Goal: Book appointment/travel/reservation

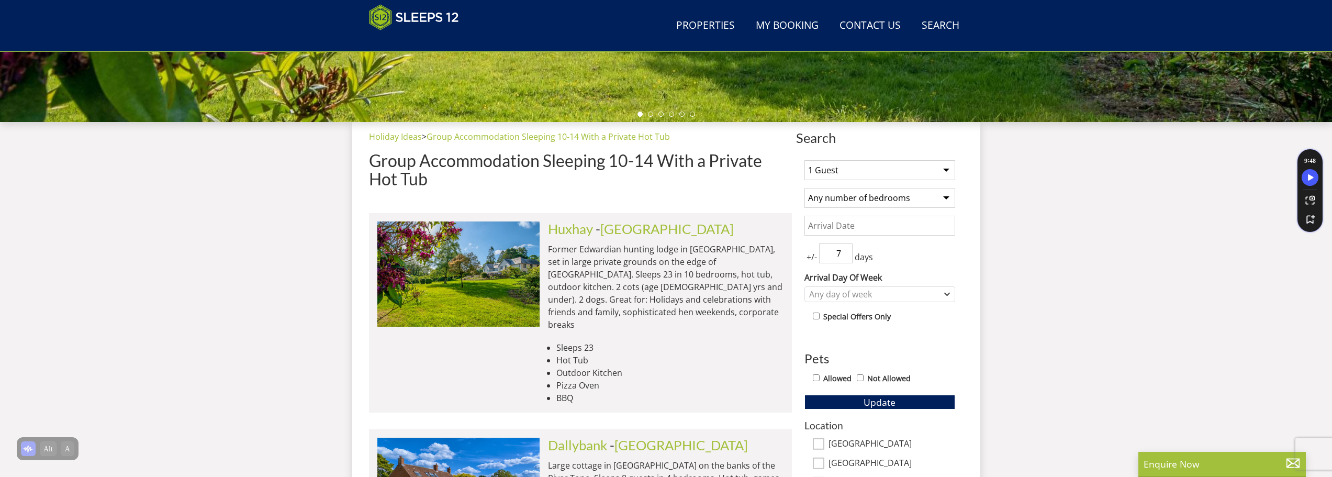
scroll to position [323, 0]
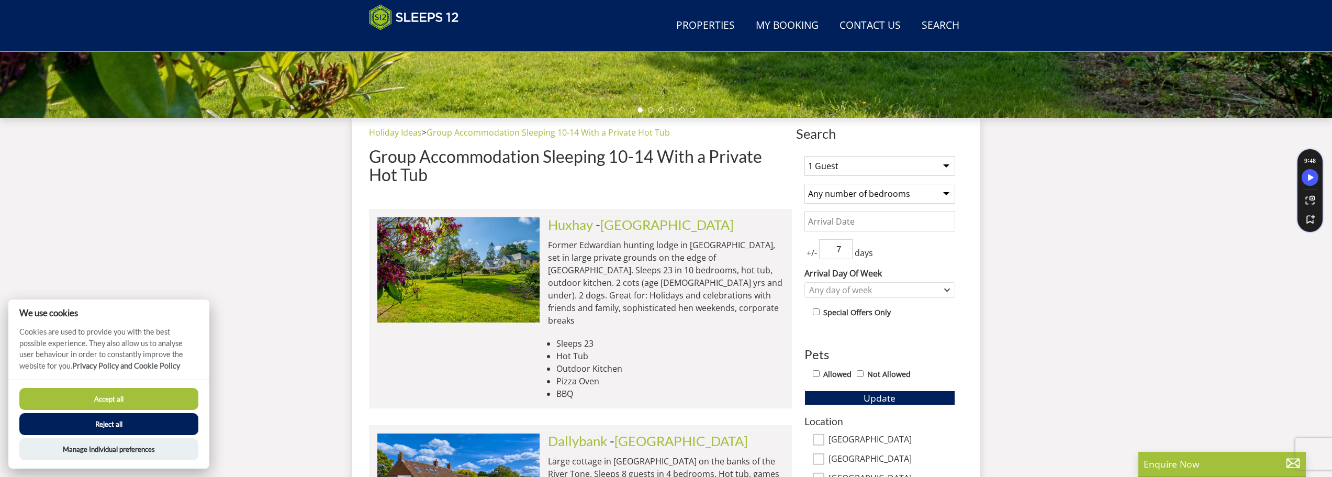
click at [851, 169] on select "1 Guest 2 Guests 3 Guests 4 Guests 5 Guests 6 Guests 7 Guests 8 Guests 9 Guests…" at bounding box center [879, 166] width 151 height 20
click at [838, 170] on select "1 Guest 2 Guests 3 Guests 4 Guests 5 Guests 6 Guests 7 Guests 8 Guests 9 Guests…" at bounding box center [879, 166] width 151 height 20
select select "9"
click at [804, 156] on select "1 Guest 2 Guests 3 Guests 4 Guests 5 Guests 6 Guests 7 Guests 8 Guests 9 Guests…" at bounding box center [879, 166] width 151 height 20
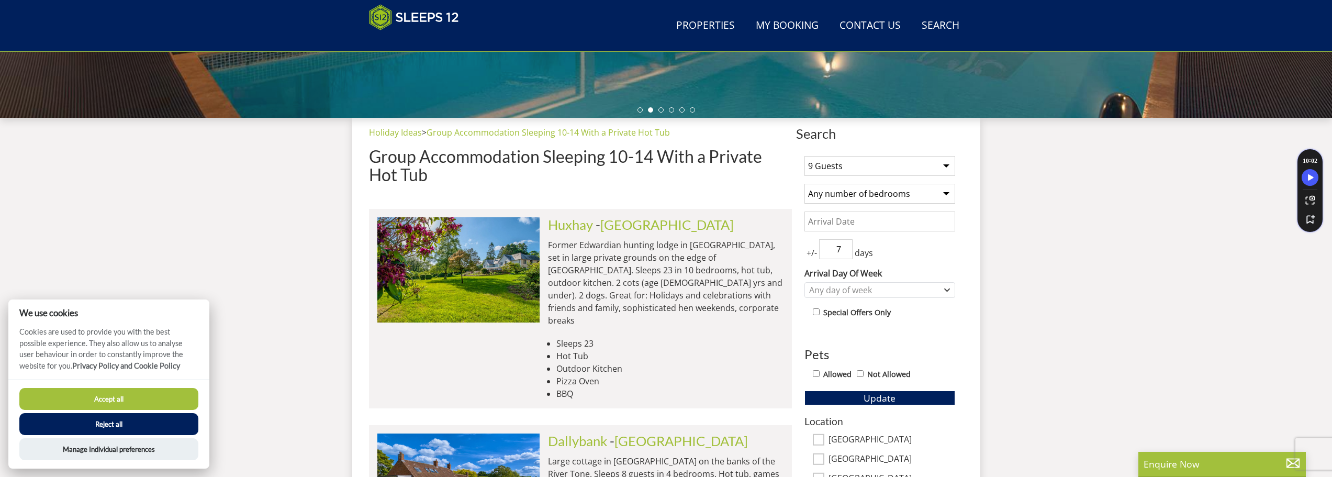
click at [854, 198] on select "Any number of bedrooms 4 Bedrooms 5 Bedrooms 6 Bedrooms 7 Bedrooms 8 Bedrooms 9…" at bounding box center [879, 194] width 151 height 20
click at [854, 221] on input "Date" at bounding box center [879, 221] width 151 height 20
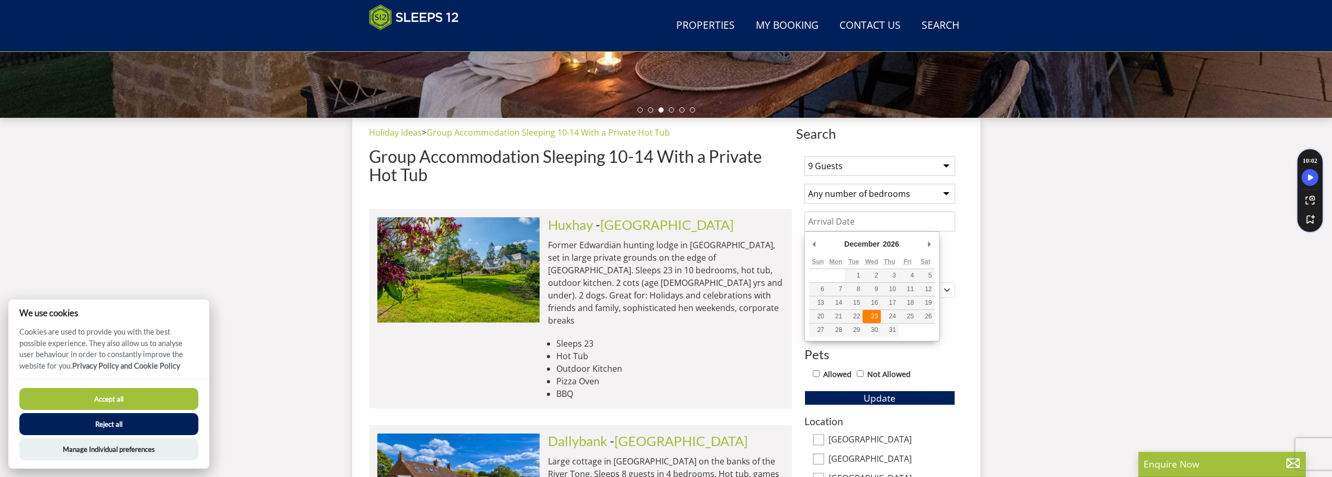
type input "[DATE]"
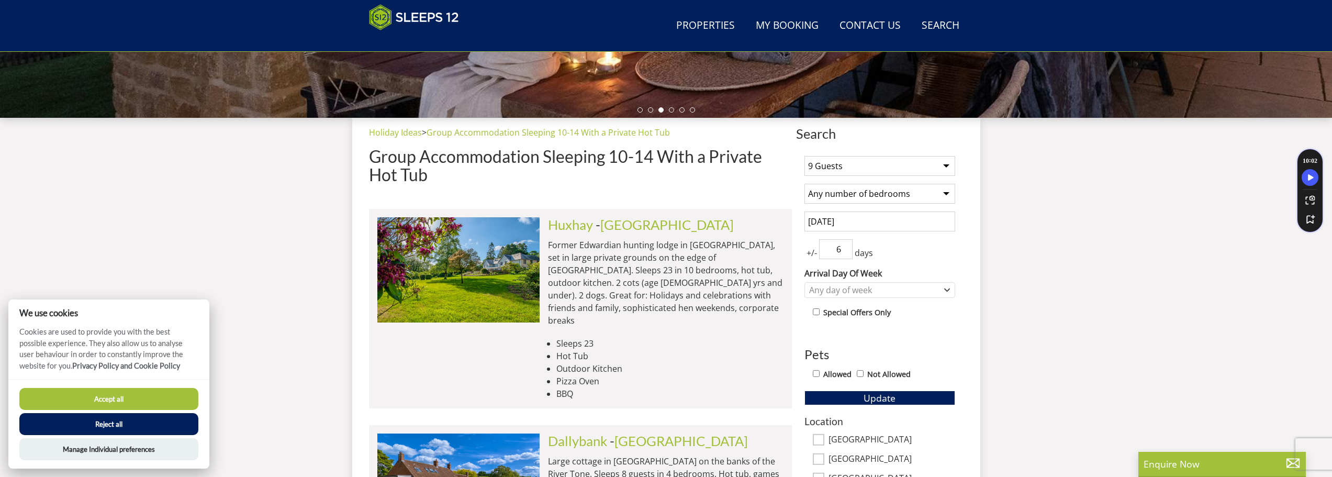
click at [844, 252] on input "6" at bounding box center [835, 249] width 33 height 20
click at [844, 252] on input "5" at bounding box center [835, 249] width 33 height 20
type input "4"
click at [844, 252] on input "4" at bounding box center [835, 249] width 33 height 20
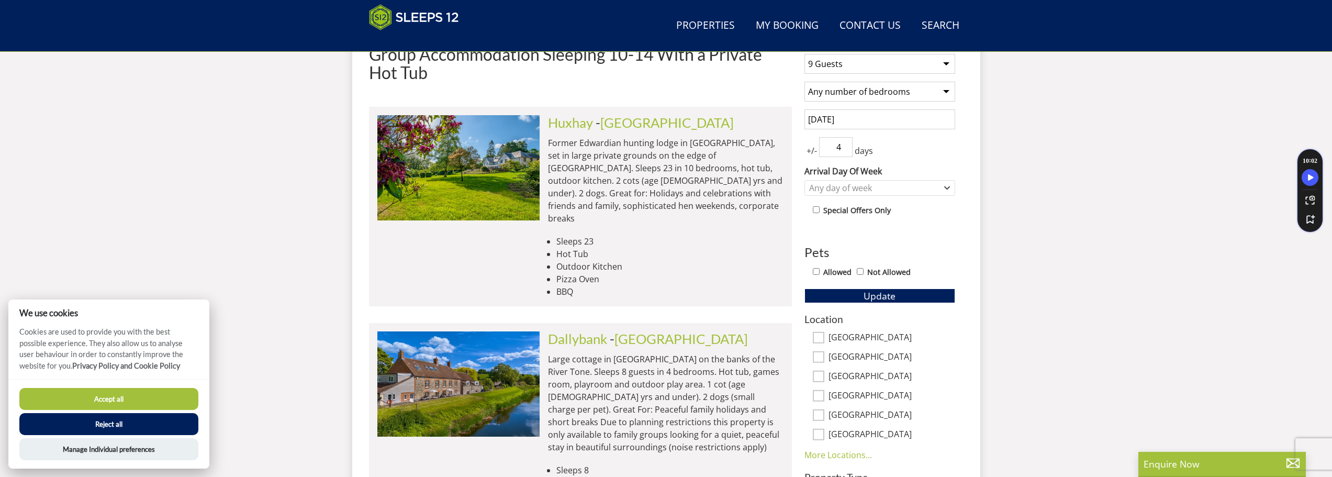
scroll to position [428, 0]
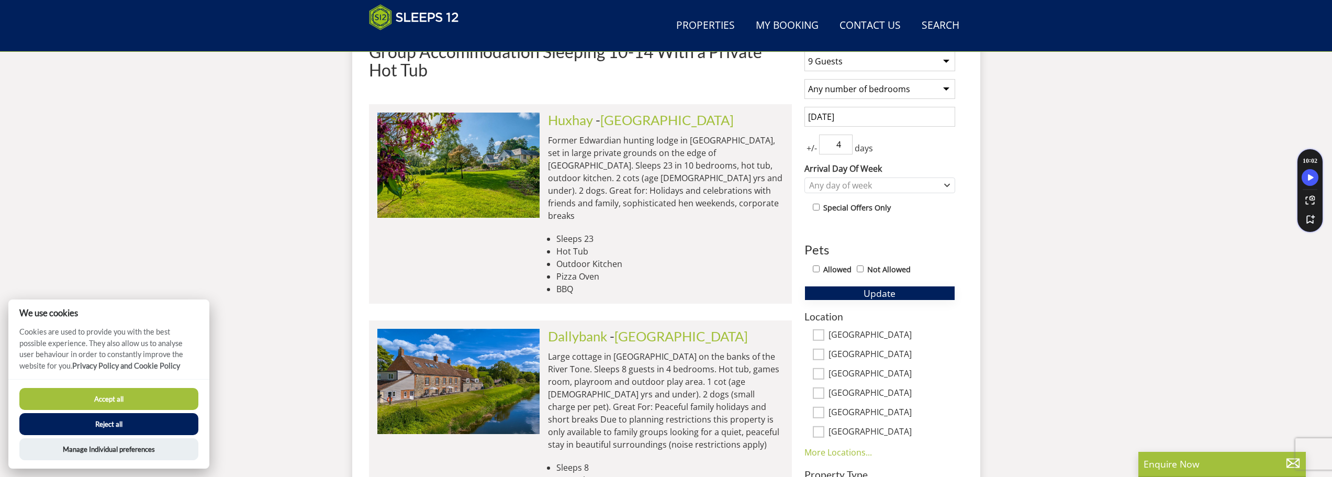
click at [875, 295] on span "Update" at bounding box center [879, 293] width 32 height 13
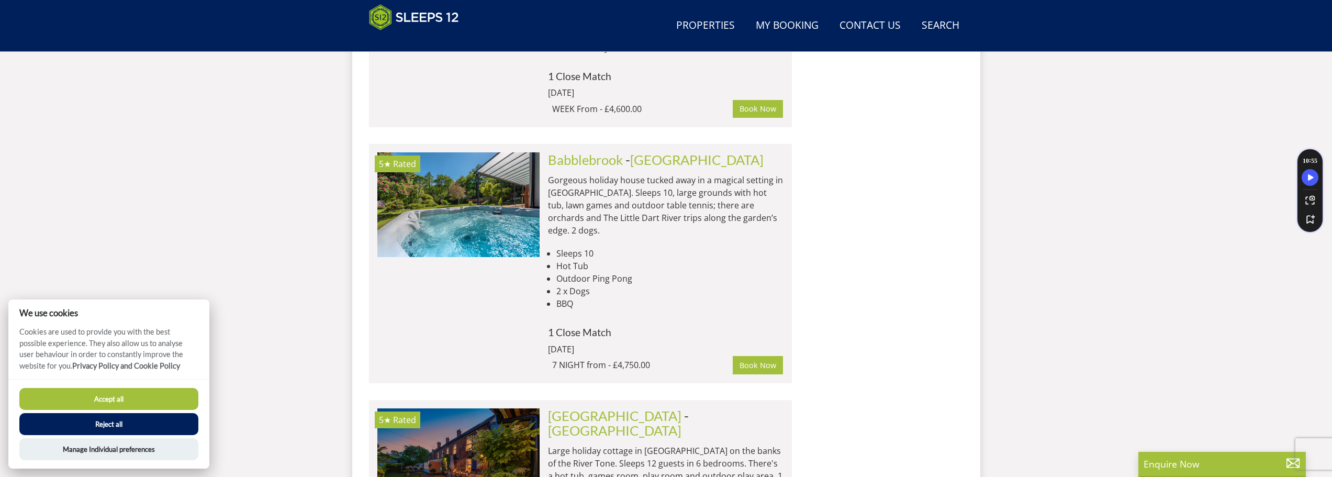
scroll to position [2045, 0]
